Goal: Task Accomplishment & Management: Manage account settings

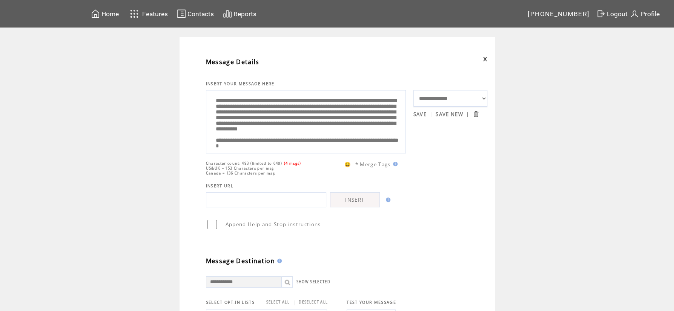
click at [198, 13] on span "Contacts" at bounding box center [200, 14] width 26 height 8
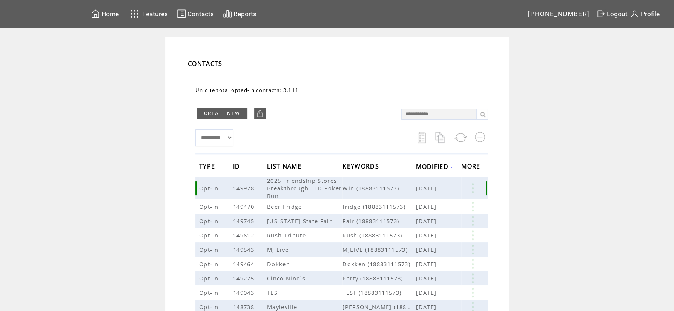
click at [472, 191] on link at bounding box center [472, 188] width 23 height 10
click at [430, 214] on link "27" at bounding box center [443, 214] width 38 height 11
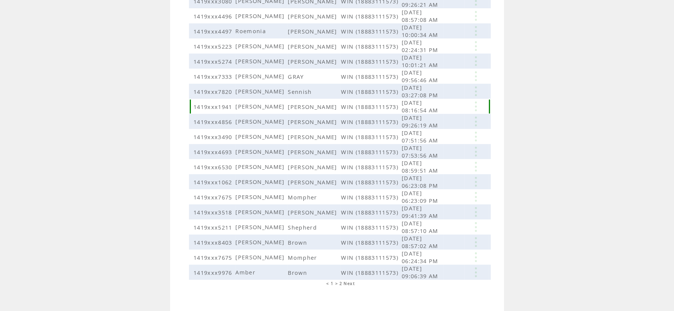
scroll to position [145, 0]
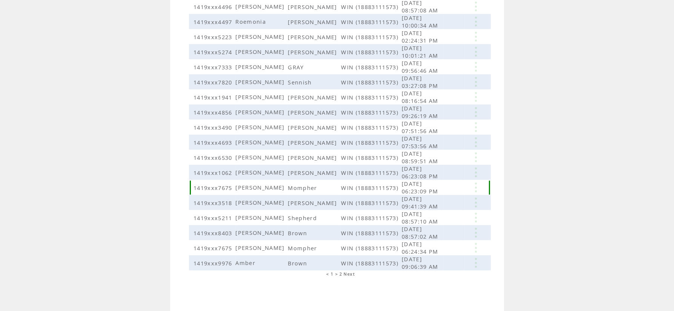
click at [474, 187] on link at bounding box center [475, 188] width 23 height 10
click at [429, 198] on link "EDIT" at bounding box center [432, 199] width 12 height 7
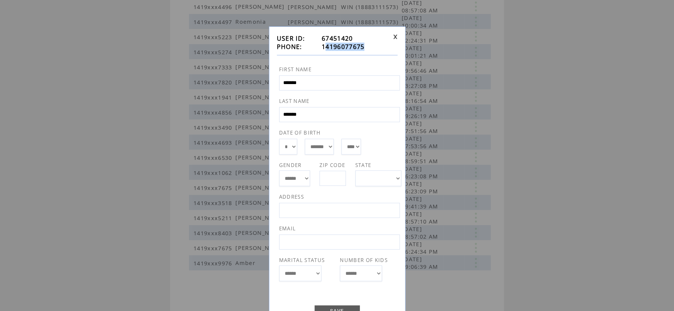
drag, startPoint x: 372, startPoint y: 50, endPoint x: 327, endPoint y: 48, distance: 44.2
click at [327, 48] on td "14196077675" at bounding box center [356, 47] width 69 height 8
click at [399, 37] on div "**********" at bounding box center [337, 182] width 137 height 312
click at [397, 37] on link at bounding box center [395, 36] width 5 height 5
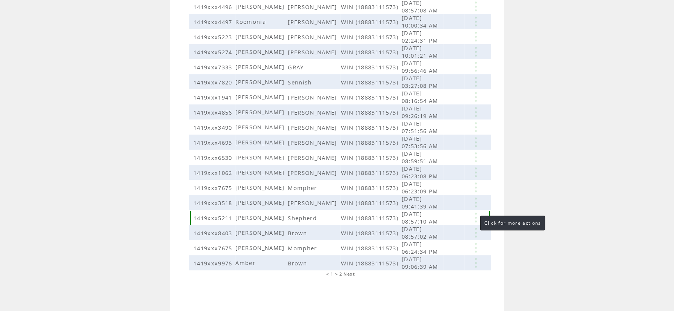
click at [473, 218] on link at bounding box center [475, 218] width 23 height 10
click at [424, 230] on table "SEND EDIT DELETE" at bounding box center [430, 231] width 36 height 34
click at [472, 220] on link at bounding box center [475, 218] width 23 height 10
click at [435, 229] on link "EDIT" at bounding box center [430, 232] width 12 height 7
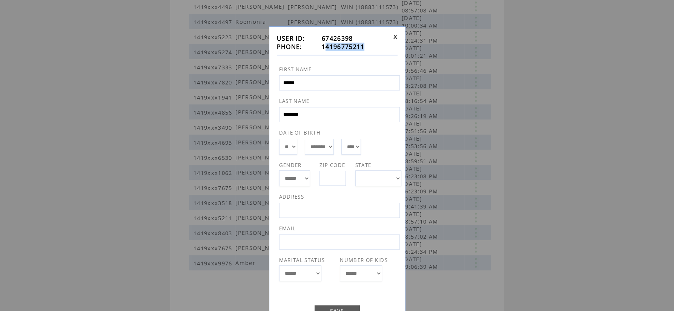
drag, startPoint x: 367, startPoint y: 47, endPoint x: 324, endPoint y: 47, distance: 43.0
click at [324, 47] on td "14196775211" at bounding box center [356, 47] width 69 height 8
click at [393, 37] on link at bounding box center [395, 36] width 5 height 5
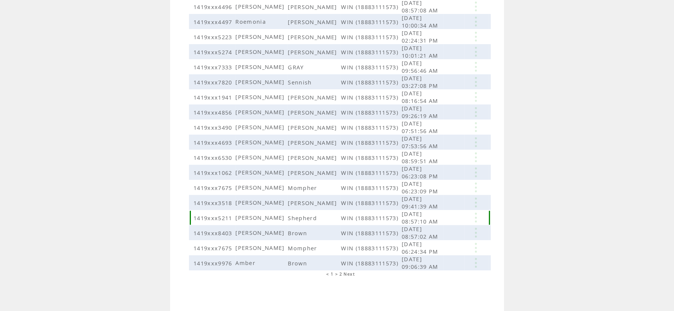
scroll to position [105, 0]
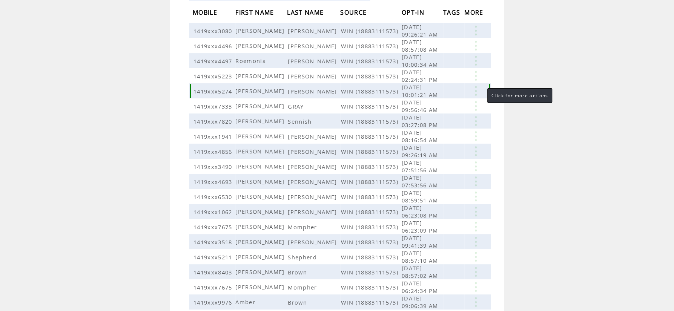
click at [477, 95] on link at bounding box center [475, 91] width 23 height 10
click at [437, 107] on link "EDIT" at bounding box center [435, 106] width 12 height 7
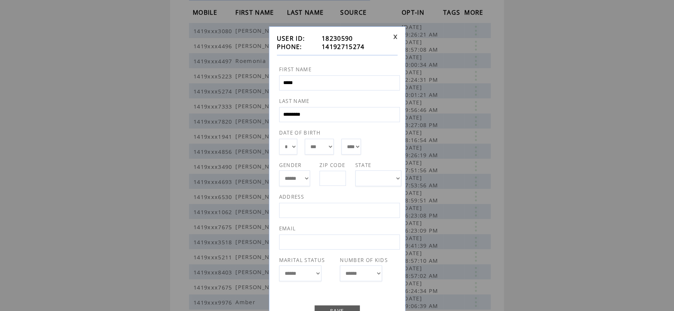
scroll to position [29, 0]
